Goal: Information Seeking & Learning: Learn about a topic

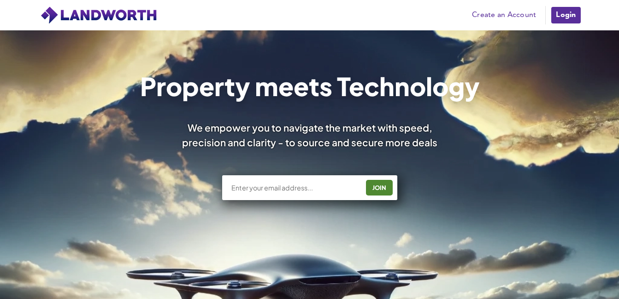
click at [566, 19] on link "Login" at bounding box center [565, 15] width 31 height 18
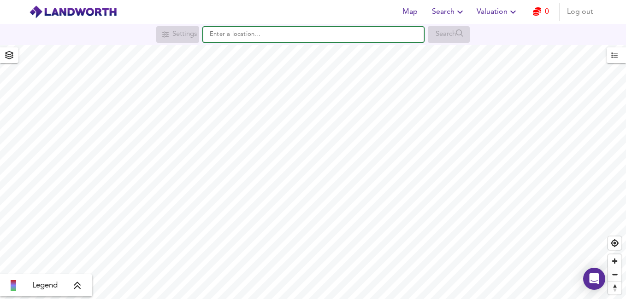
click at [332, 31] on input "text" at bounding box center [313, 35] width 221 height 16
click at [343, 29] on input "text" at bounding box center [313, 35] width 221 height 16
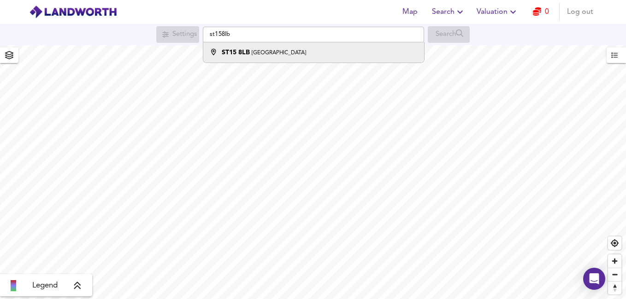
click at [323, 47] on li "[STREET_ADDRESS]" at bounding box center [313, 52] width 220 height 20
type input "[STREET_ADDRESS]"
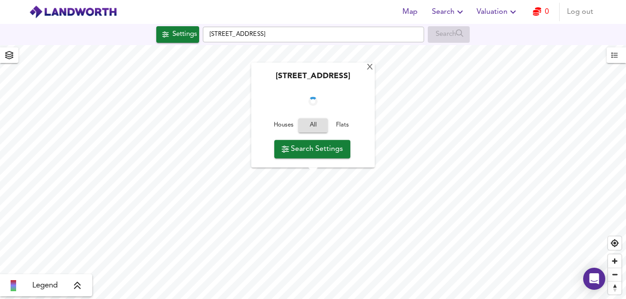
checkbox input "false"
checkbox input "true"
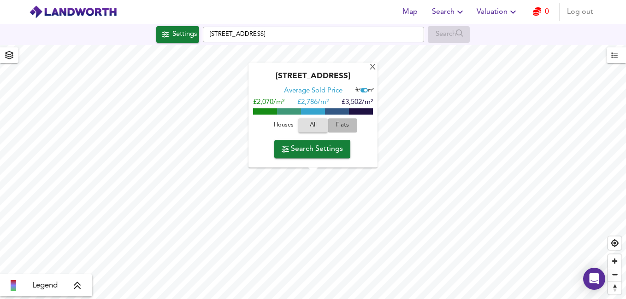
click at [345, 127] on span "Flats" at bounding box center [342, 126] width 25 height 11
